Goal: Information Seeking & Learning: Learn about a topic

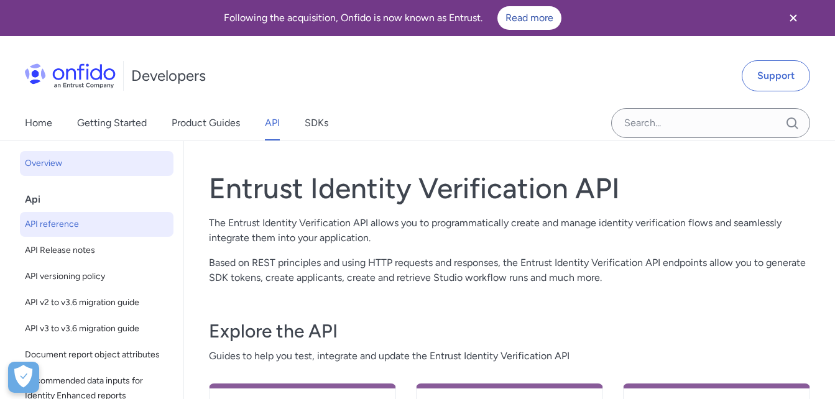
click at [75, 226] on span "API reference" at bounding box center [97, 224] width 144 height 15
select select "http"
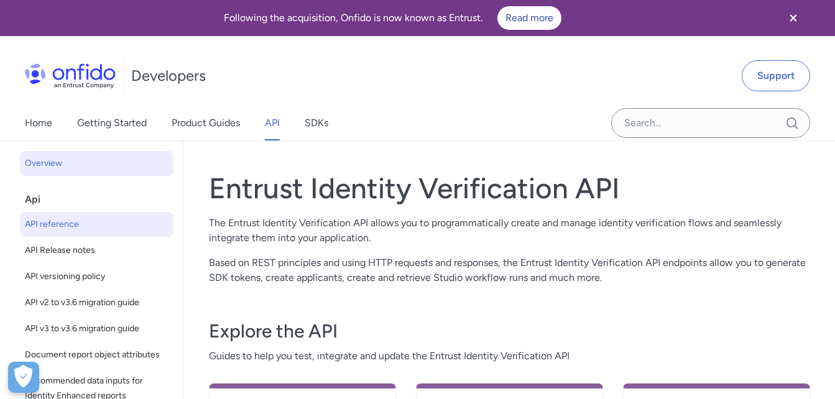
select select "http"
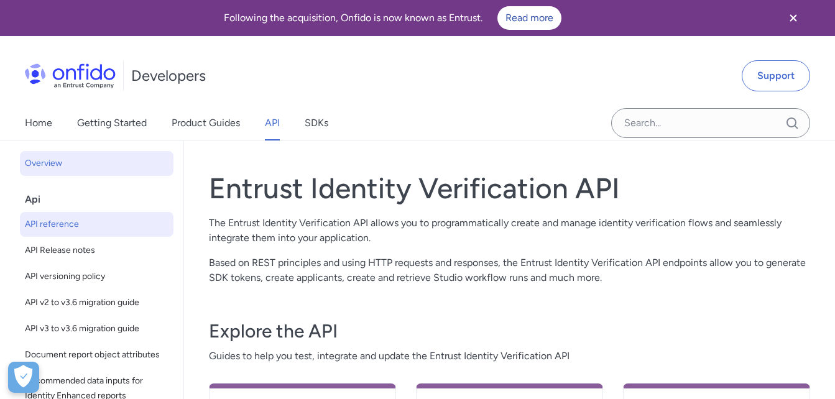
select select "http"
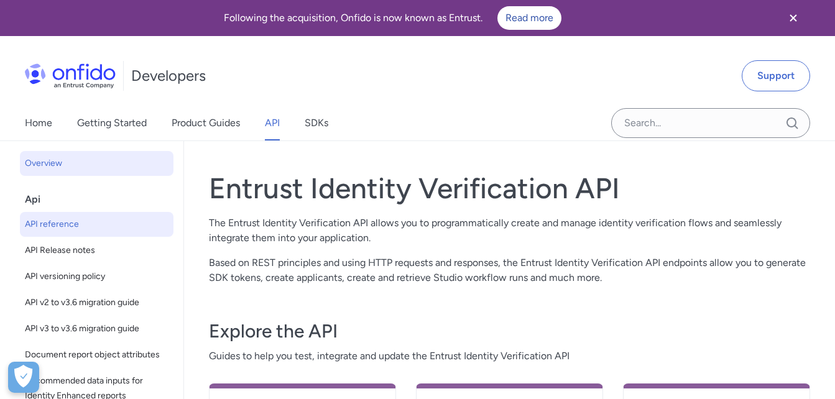
select select "http"
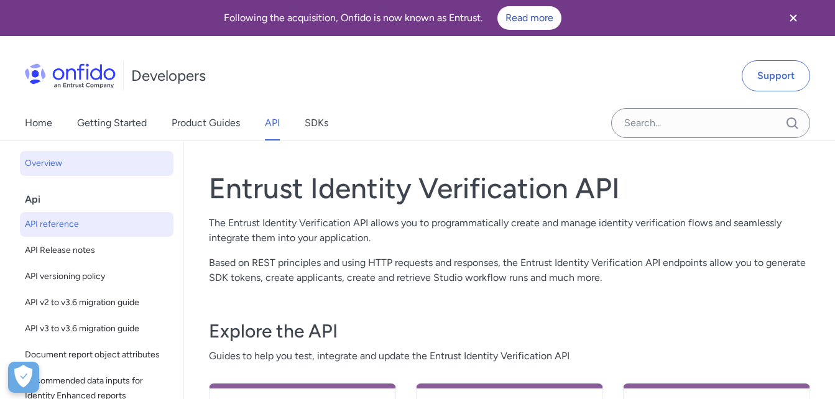
select select "http"
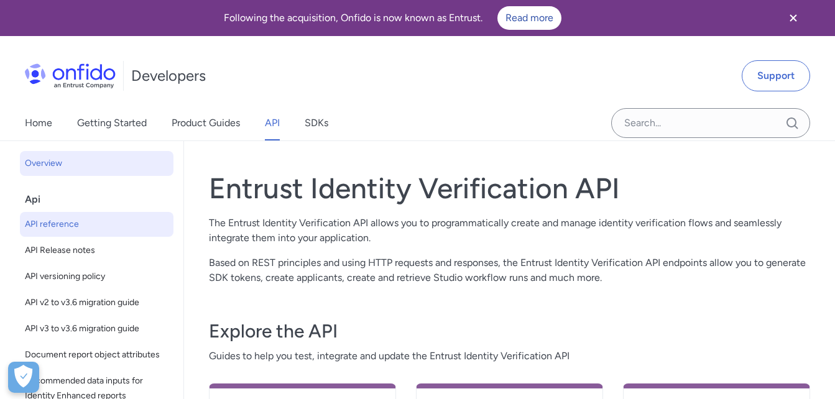
select select "http"
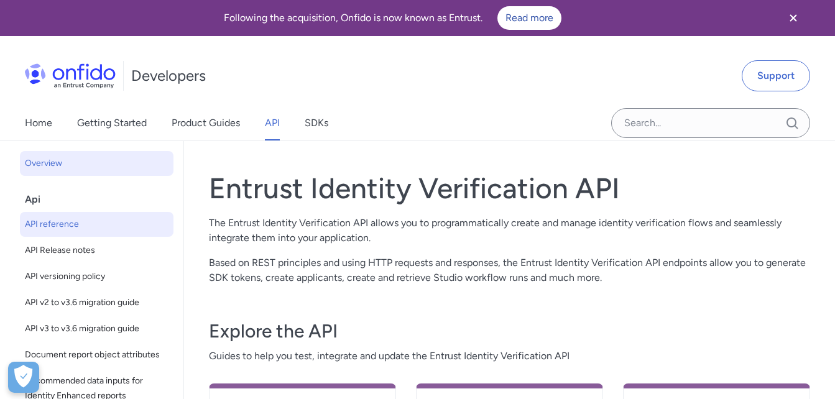
select select "http"
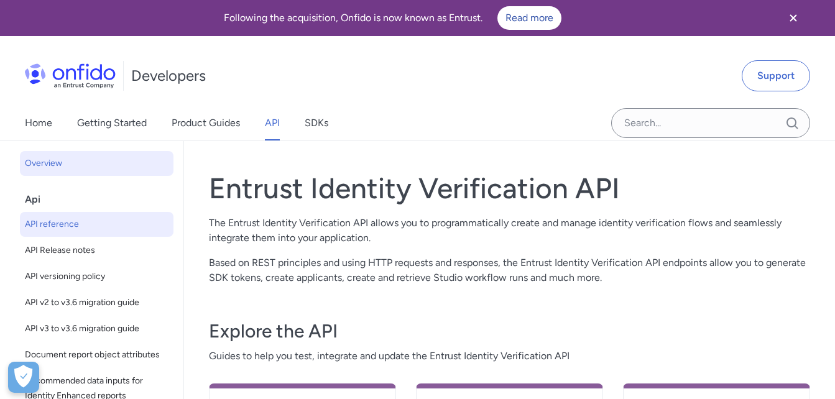
select select "http"
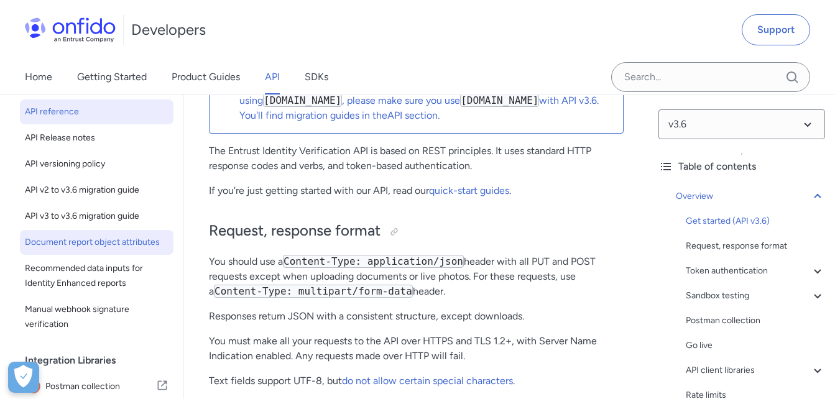
scroll to position [4, 0]
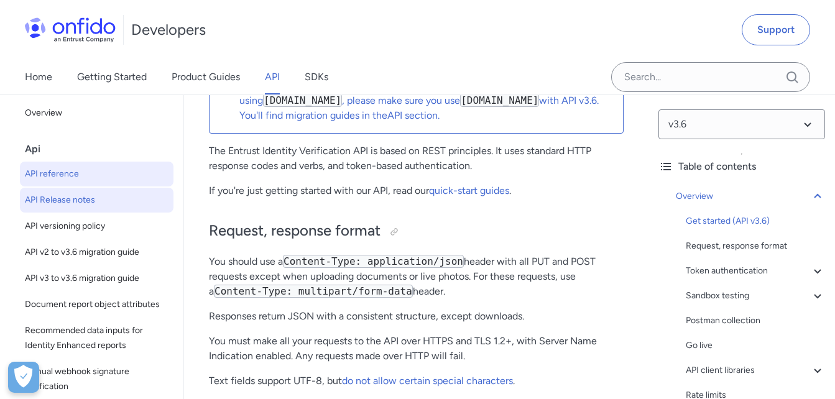
click at [68, 206] on span "API Release notes" at bounding box center [97, 200] width 144 height 15
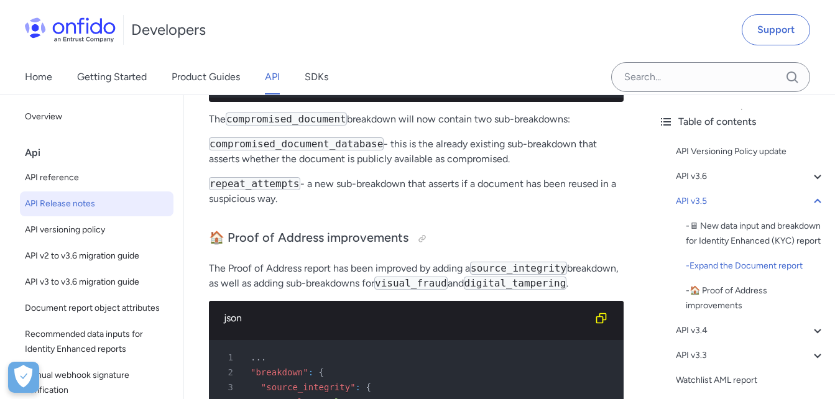
scroll to position [1990, 0]
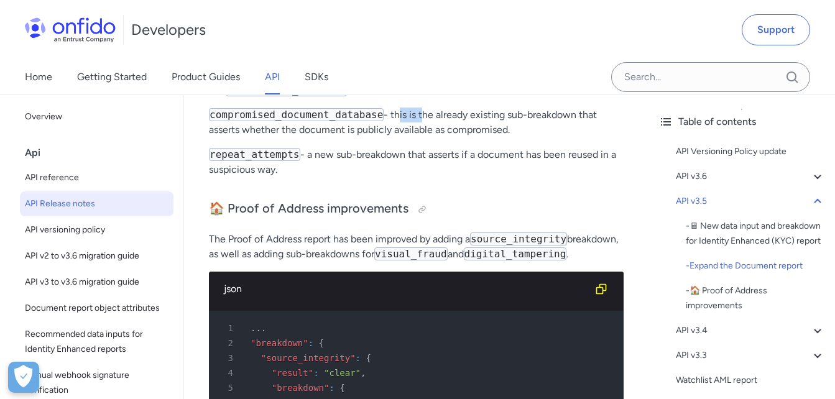
drag, startPoint x: 380, startPoint y: 147, endPoint x: 407, endPoint y: 155, distance: 27.9
click at [407, 137] on p "compromised_document_database - this is the already existing sub-breakdown that…" at bounding box center [416, 123] width 415 height 30
drag, startPoint x: 407, startPoint y: 155, endPoint x: 393, endPoint y: 150, distance: 14.6
click at [394, 137] on p "compromised_document_database - this is the already existing sub-breakdown that…" at bounding box center [416, 123] width 415 height 30
drag, startPoint x: 377, startPoint y: 149, endPoint x: 447, endPoint y: 152, distance: 69.8
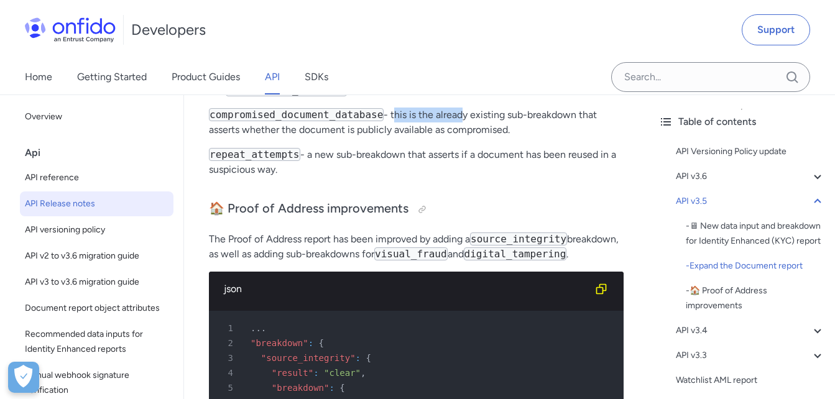
click at [447, 137] on p "compromised_document_database - this is the already existing sub-breakdown that…" at bounding box center [416, 123] width 415 height 30
click at [446, 137] on p "compromised_document_database - this is the already existing sub-breakdown that…" at bounding box center [416, 123] width 415 height 30
click at [400, 137] on p "compromised_document_database - this is the already existing sub-breakdown that…" at bounding box center [416, 123] width 415 height 30
drag, startPoint x: 400, startPoint y: 171, endPoint x: 400, endPoint y: 191, distance: 19.9
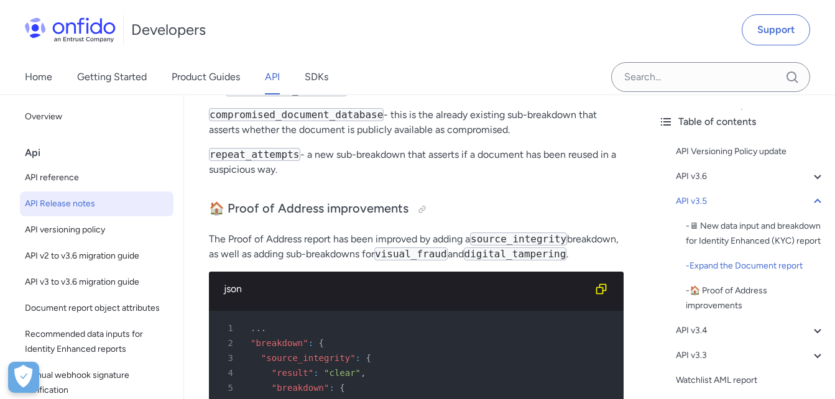
click at [400, 177] on p "repeat_attempts - a new sub-breakdown that asserts if a document has been reuse…" at bounding box center [416, 162] width 415 height 30
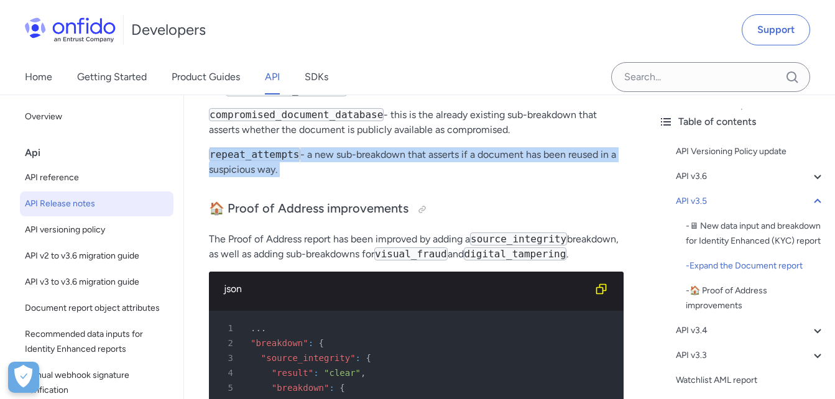
click at [400, 177] on p "repeat_attempts - a new sub-breakdown that asserts if a document has been reuse…" at bounding box center [416, 162] width 415 height 30
click at [395, 177] on p "repeat_attempts - a new sub-breakdown that asserts if a document has been reuse…" at bounding box center [416, 162] width 415 height 30
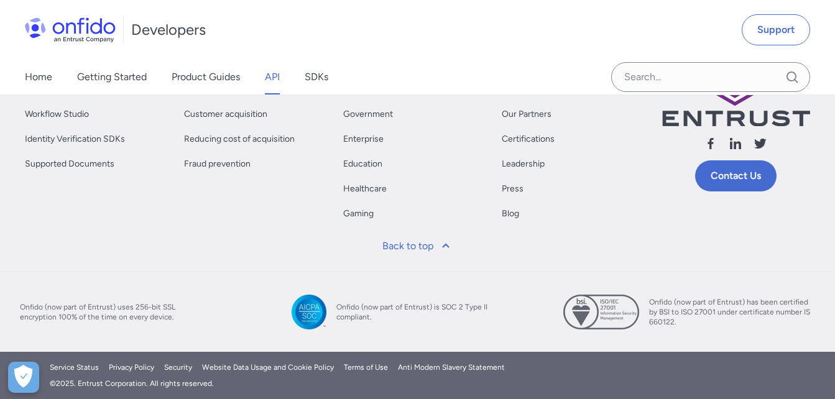
scroll to position [8271, 0]
click at [61, 97] on link "Identity Solutions" at bounding box center [59, 89] width 68 height 15
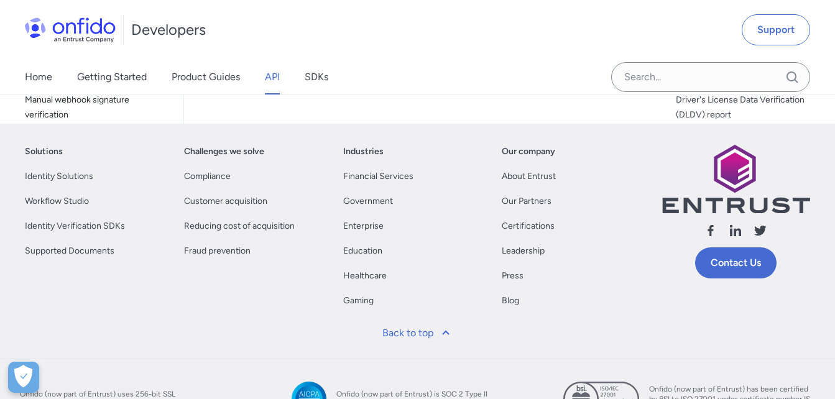
scroll to position [8021, 0]
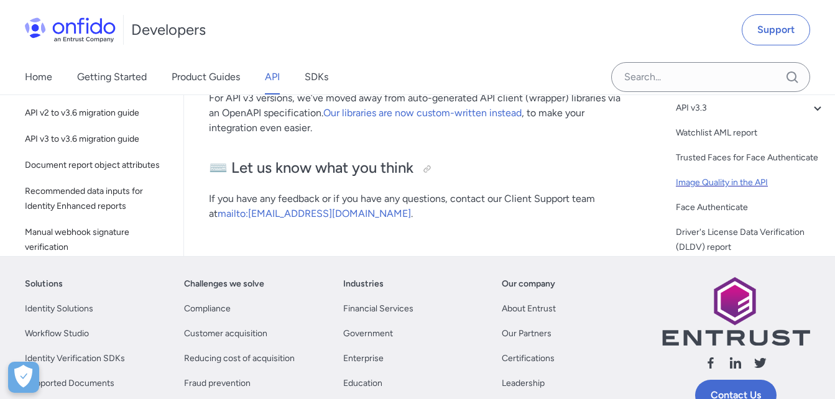
click at [728, 190] on div "Image Quality in the API" at bounding box center [750, 182] width 149 height 15
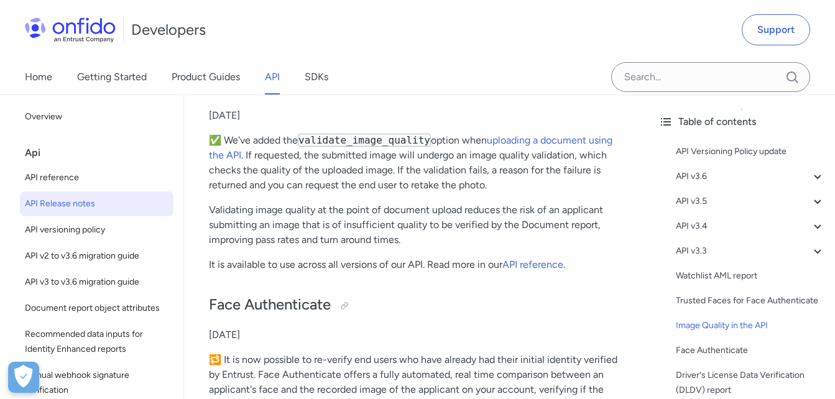
scroll to position [4430, 0]
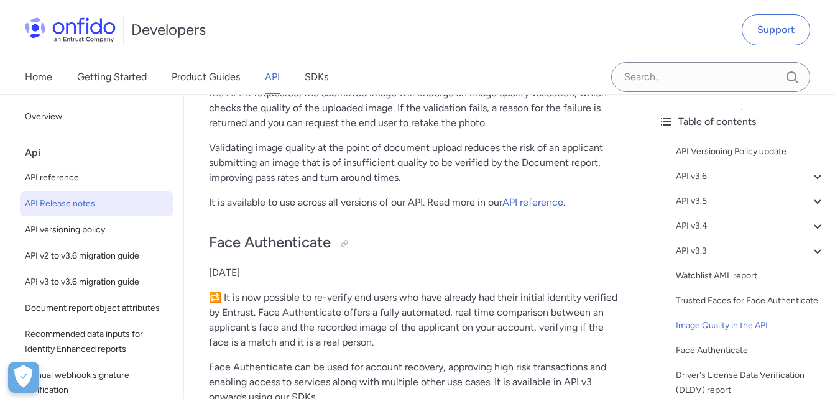
click at [356, 85] on code "validate_image_quality" at bounding box center [364, 78] width 133 height 13
click at [524, 99] on link "uploading a document using the API" at bounding box center [411, 85] width 404 height 27
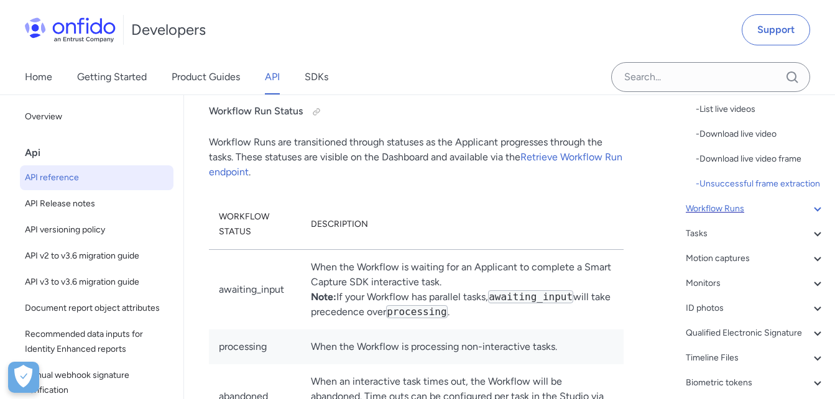
scroll to position [373, 0]
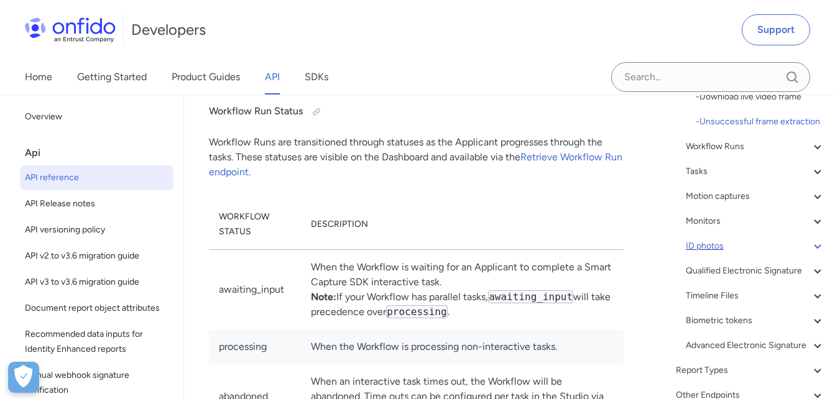
click at [709, 254] on div "ID photos" at bounding box center [755, 246] width 139 height 15
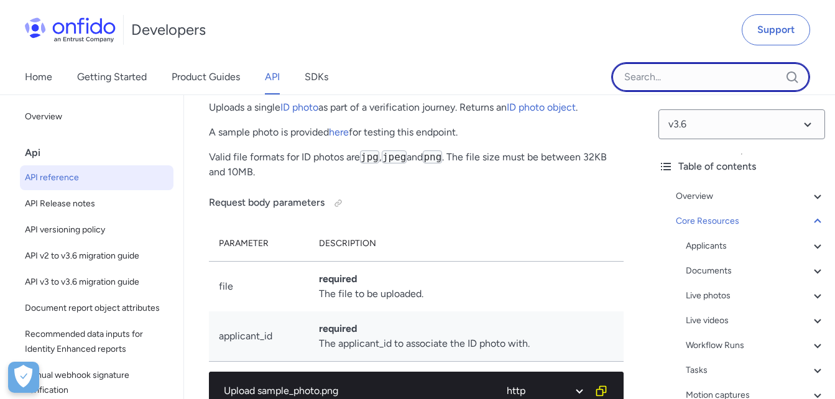
click at [714, 81] on input "Onfido search input field" at bounding box center [710, 77] width 199 height 30
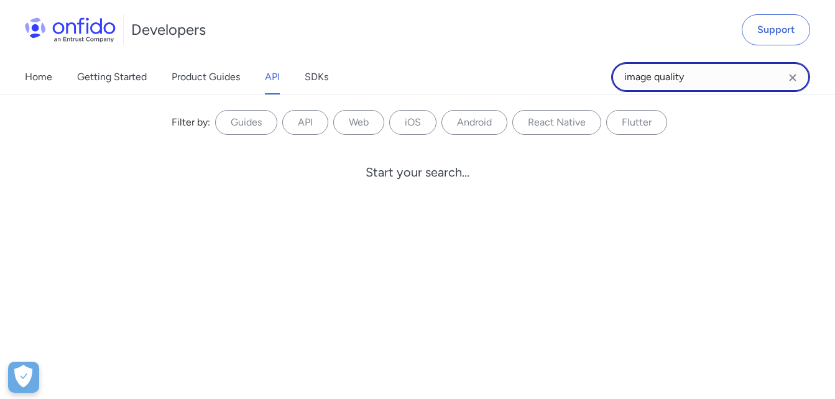
type input "image quality"
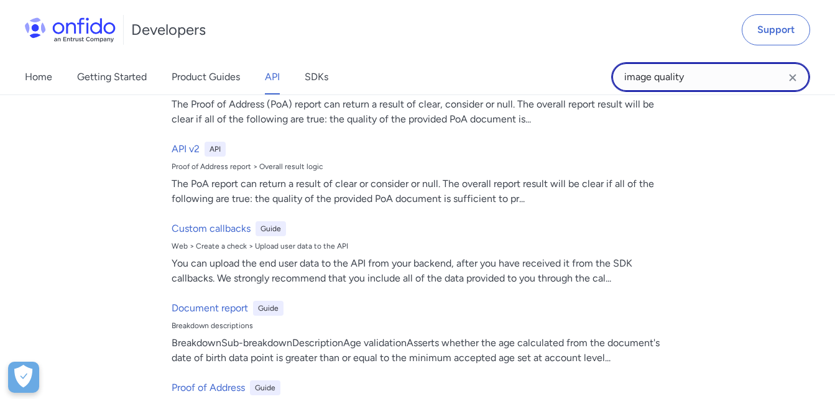
scroll to position [2861, 0]
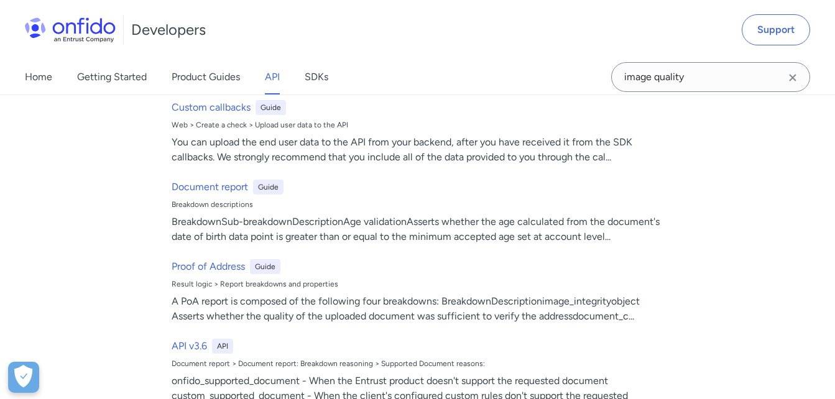
scroll to position [26024, 0]
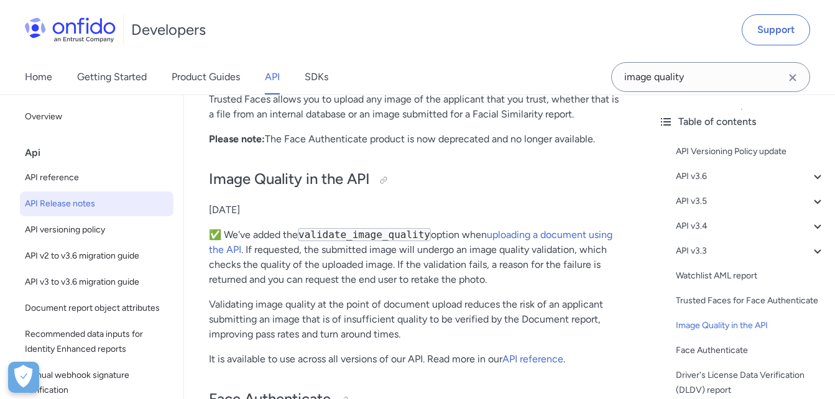
scroll to position [4182, 0]
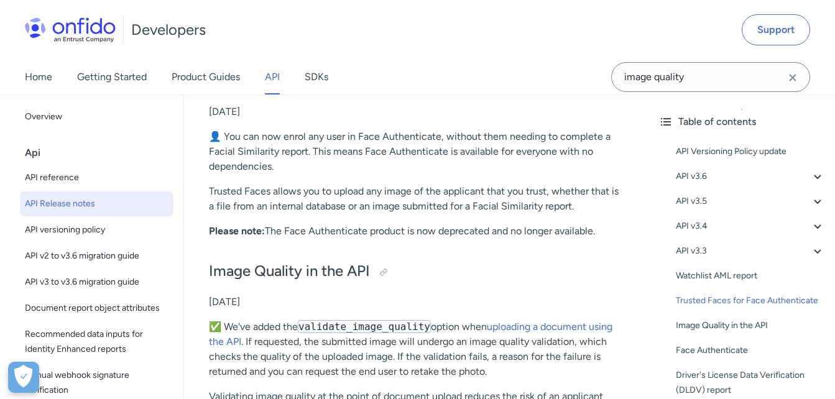
click at [669, 122] on icon at bounding box center [666, 121] width 10 height 7
click at [666, 122] on icon at bounding box center [666, 121] width 10 height 7
click at [683, 121] on div "Table of contents" at bounding box center [742, 121] width 167 height 15
click at [691, 152] on div "API Versioning Policy update" at bounding box center [750, 151] width 149 height 15
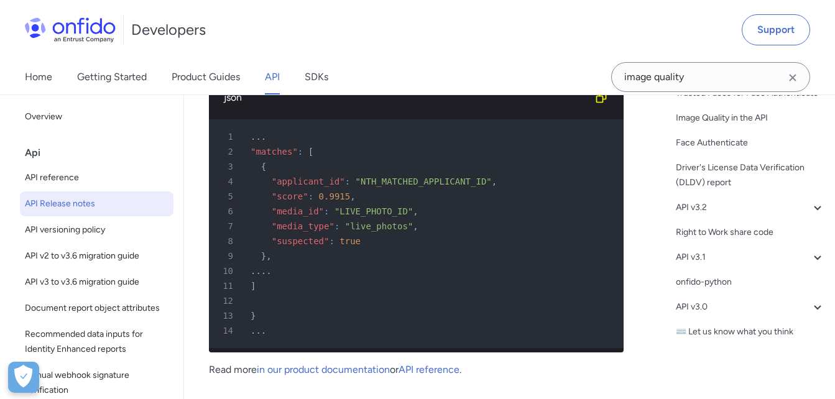
scroll to position [452, 0]
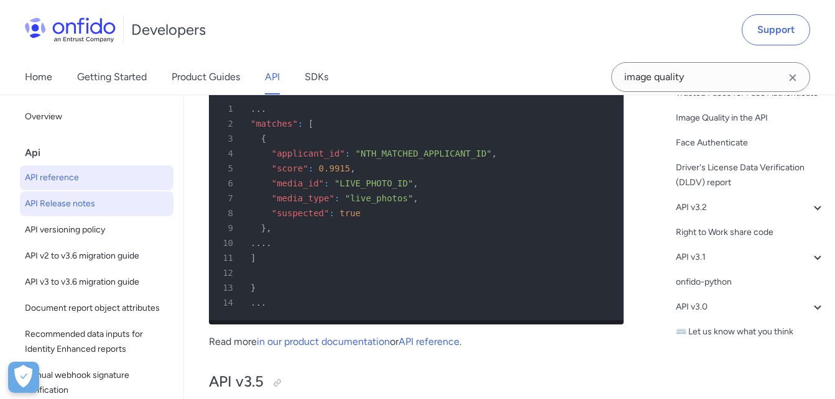
click at [50, 172] on span "API reference" at bounding box center [97, 177] width 144 height 15
select select "http"
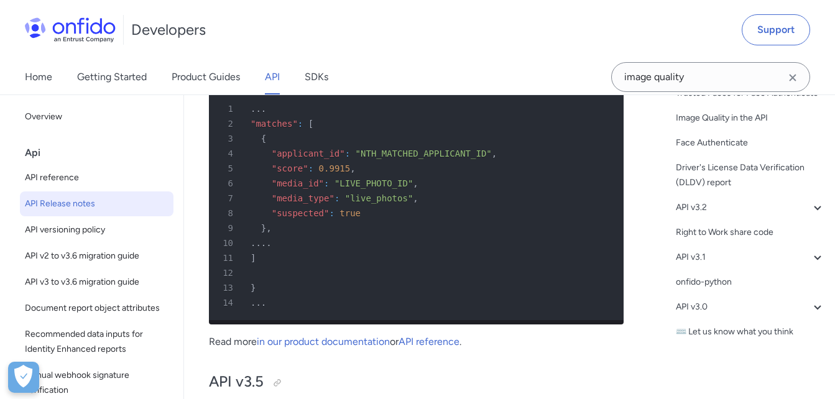
select select "http"
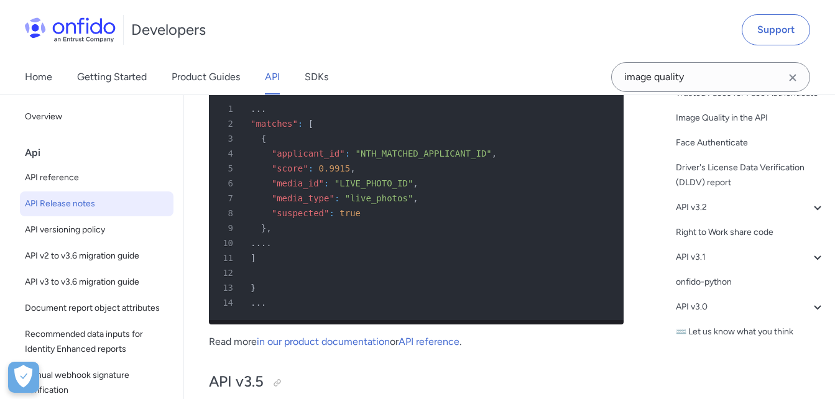
select select "http"
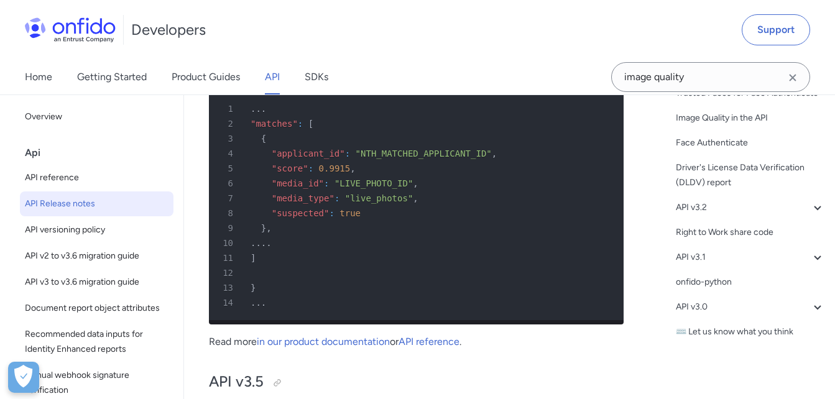
select select "http"
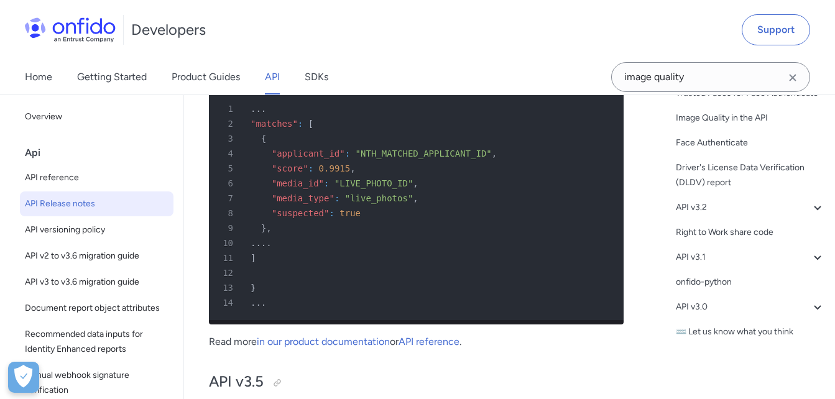
select select "http"
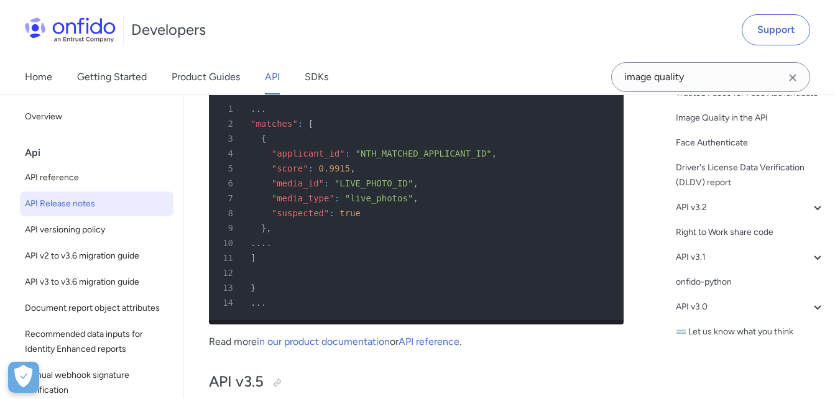
select select "http"
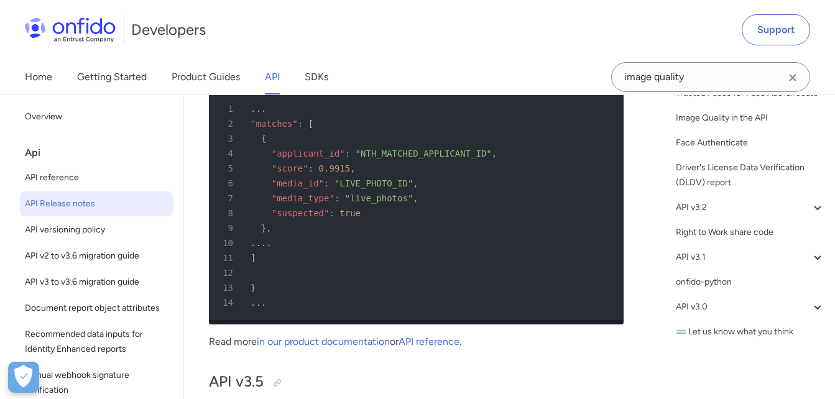
select select "http"
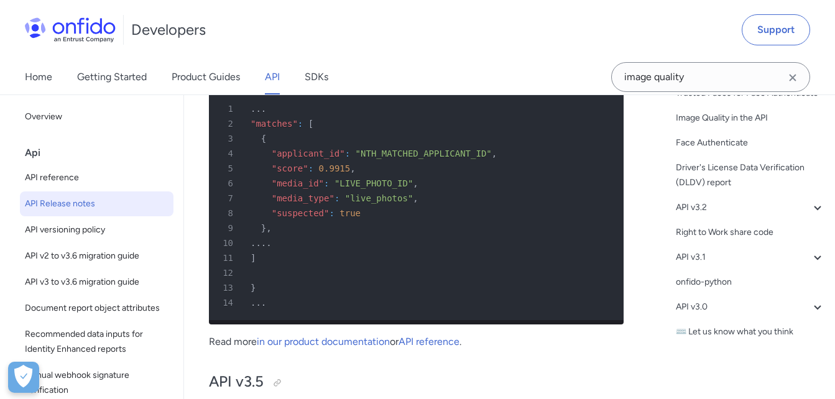
select select "http"
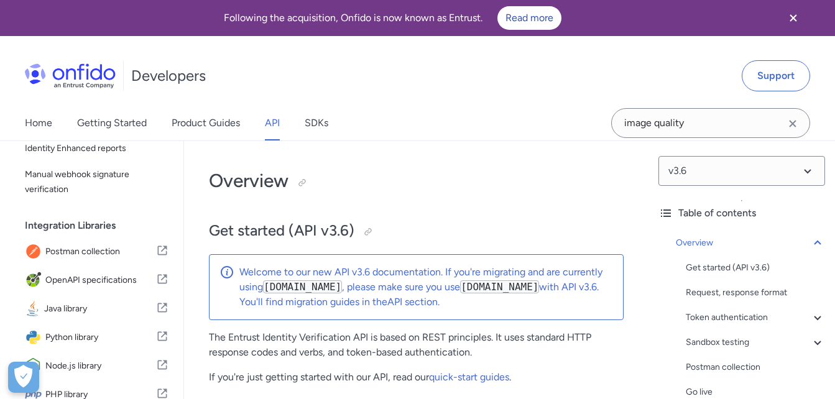
scroll to position [249, 0]
click at [51, 119] on link "Home" at bounding box center [38, 123] width 27 height 35
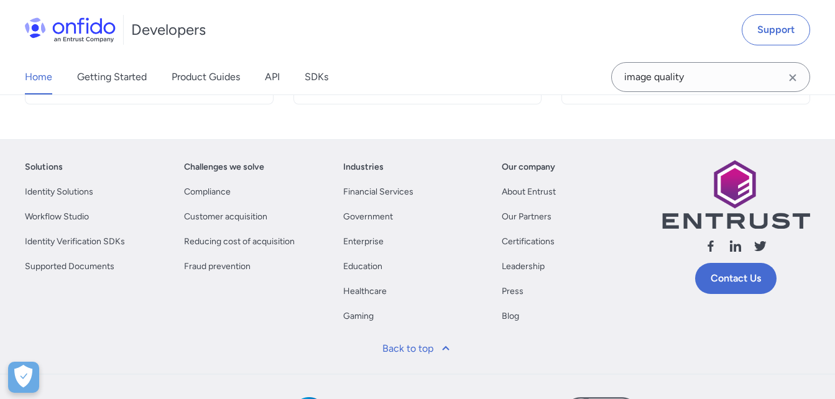
scroll to position [655, 0]
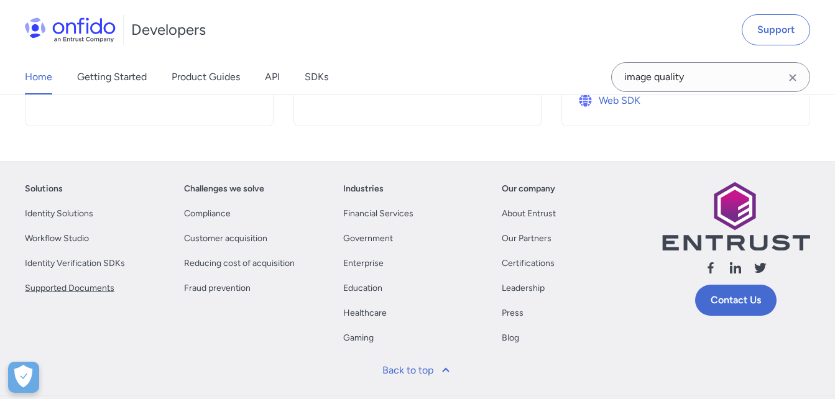
click at [71, 289] on link "Supported Documents" at bounding box center [70, 288] width 90 height 15
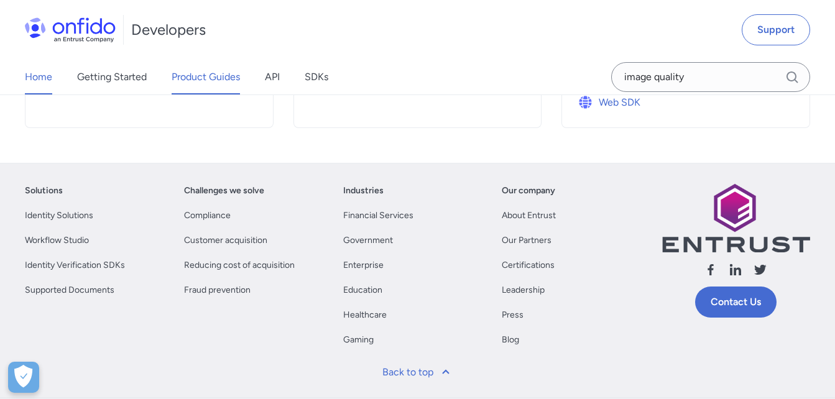
click at [184, 78] on link "Product Guides" at bounding box center [206, 77] width 68 height 35
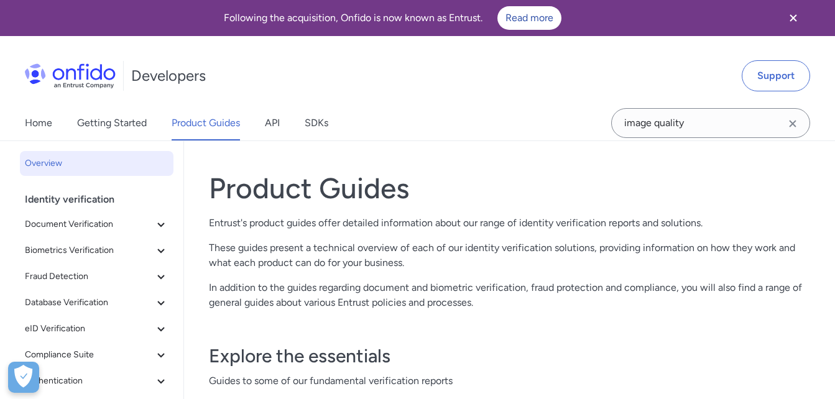
click at [791, 121] on icon "Clear search field button" at bounding box center [792, 123] width 15 height 15
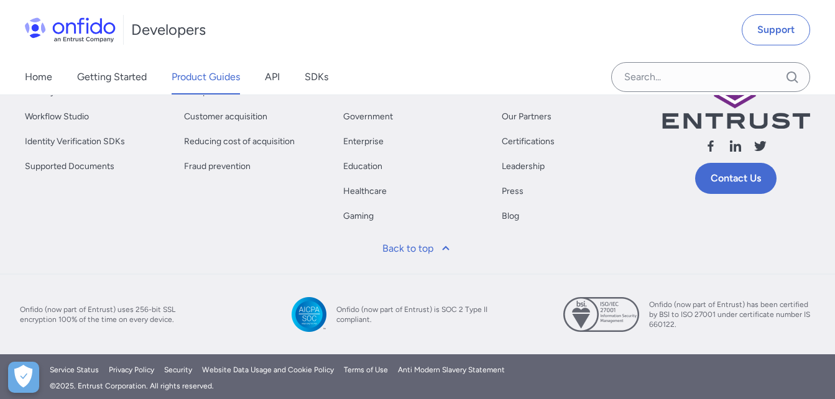
scroll to position [521, 0]
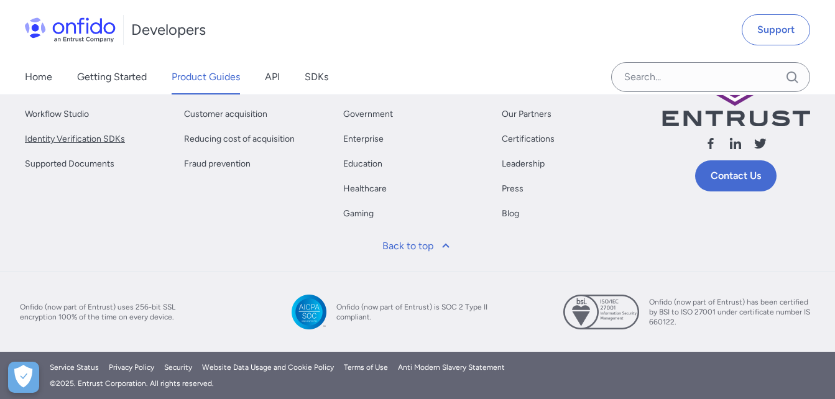
click at [107, 142] on link "Identity Verification SDKs" at bounding box center [75, 139] width 100 height 15
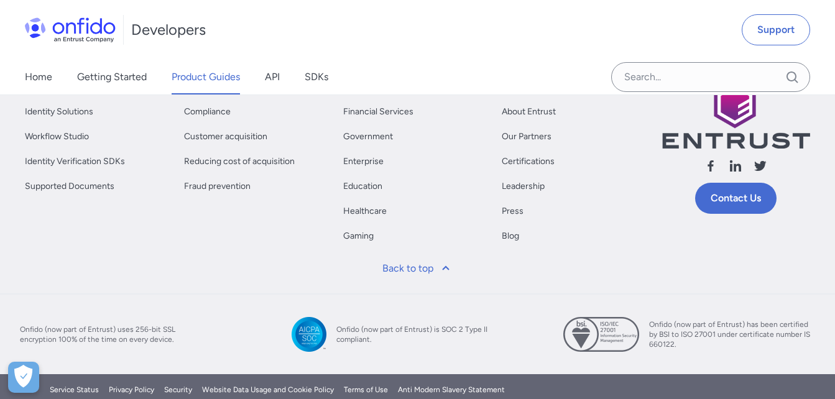
scroll to position [459, 0]
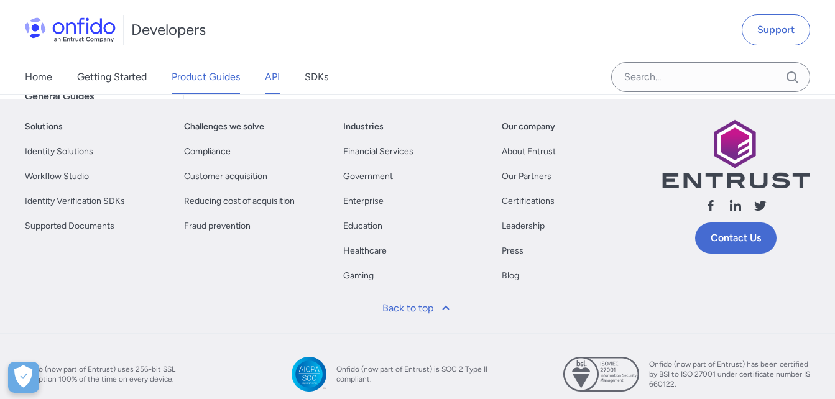
click at [266, 81] on link "API" at bounding box center [272, 77] width 15 height 35
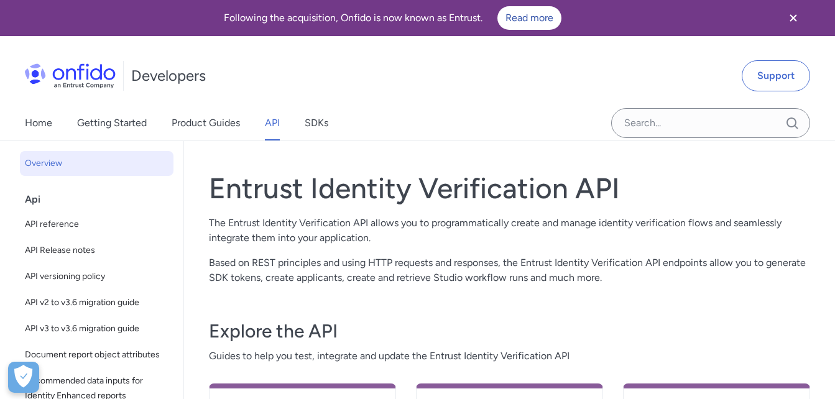
click at [193, 195] on div "Entrust Identity Verification API The Entrust Identity Verification API allows …" at bounding box center [509, 337] width 651 height 392
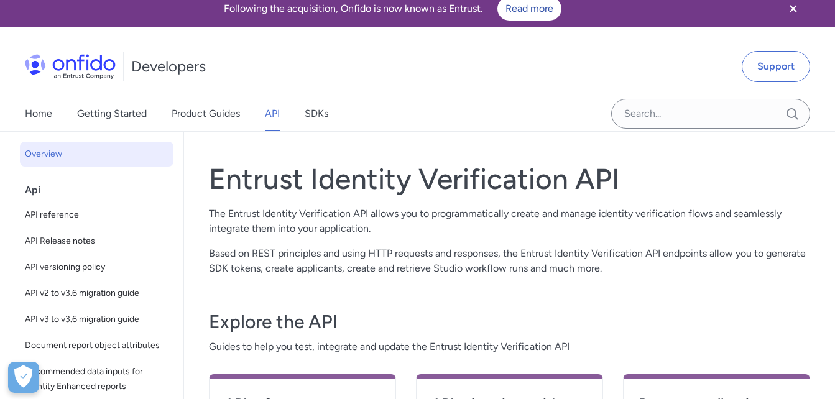
scroll to position [62, 0]
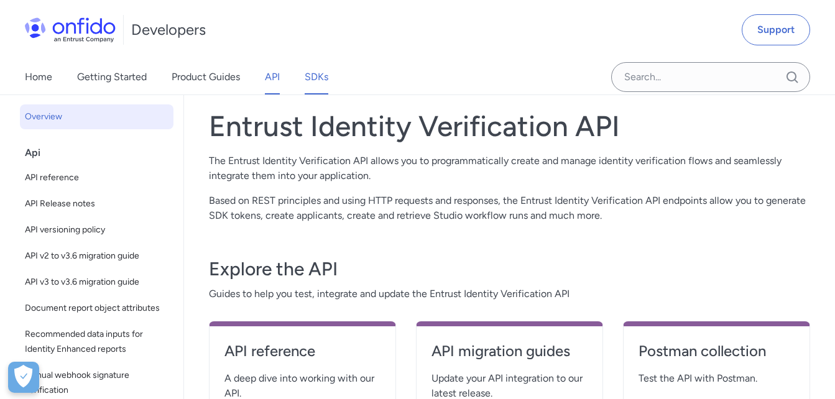
click at [316, 76] on link "SDKs" at bounding box center [317, 77] width 24 height 35
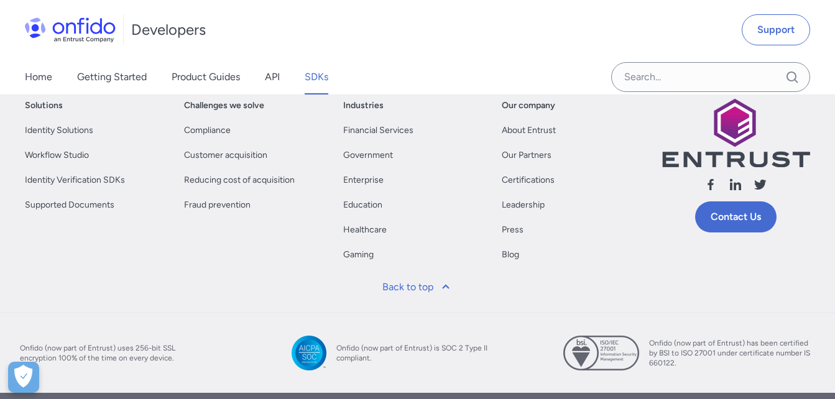
scroll to position [700, 0]
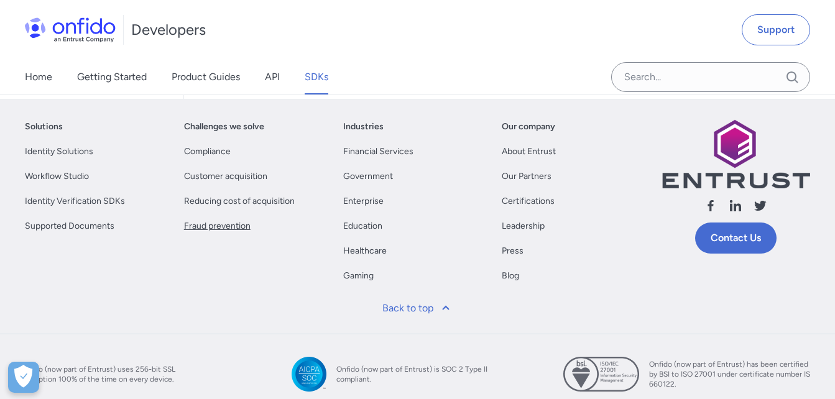
click at [225, 225] on link "Fraud prevention" at bounding box center [217, 226] width 67 height 15
